Goal: Understand process/instructions: Learn how to perform a task or action

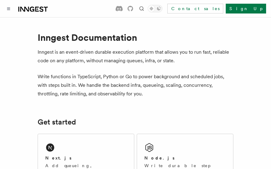
drag, startPoint x: 136, startPoint y: 112, endPoint x: 107, endPoint y: 129, distance: 33.8
click at [77, 146] on div "Next.js Add queueing, events, crons, and step functions to your Next app on any…" at bounding box center [86, 167] width 96 height 66
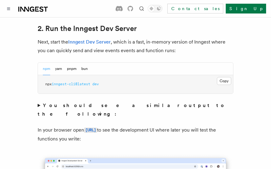
scroll to position [459, 0]
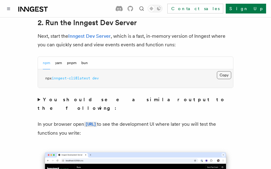
click at [225, 71] on button "Copy Copied" at bounding box center [224, 75] width 14 height 8
